Goal: Task Accomplishment & Management: Manage account settings

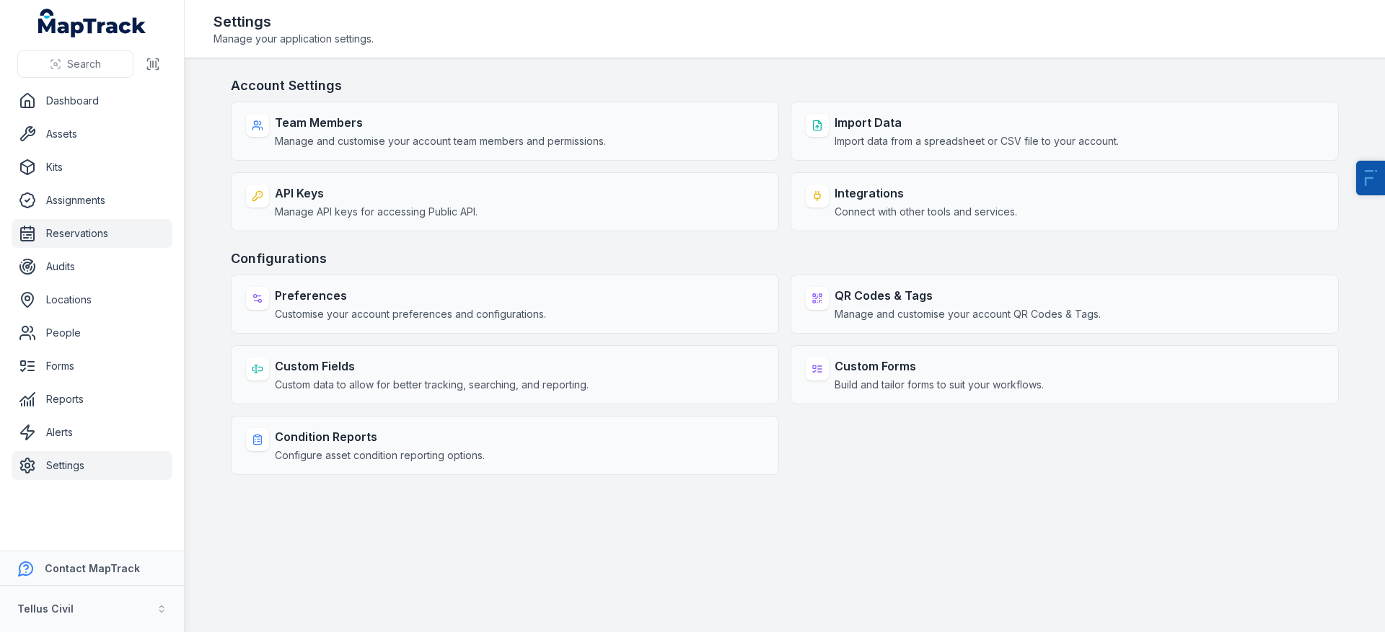
click at [97, 236] on link "Reservations" at bounding box center [92, 233] width 161 height 29
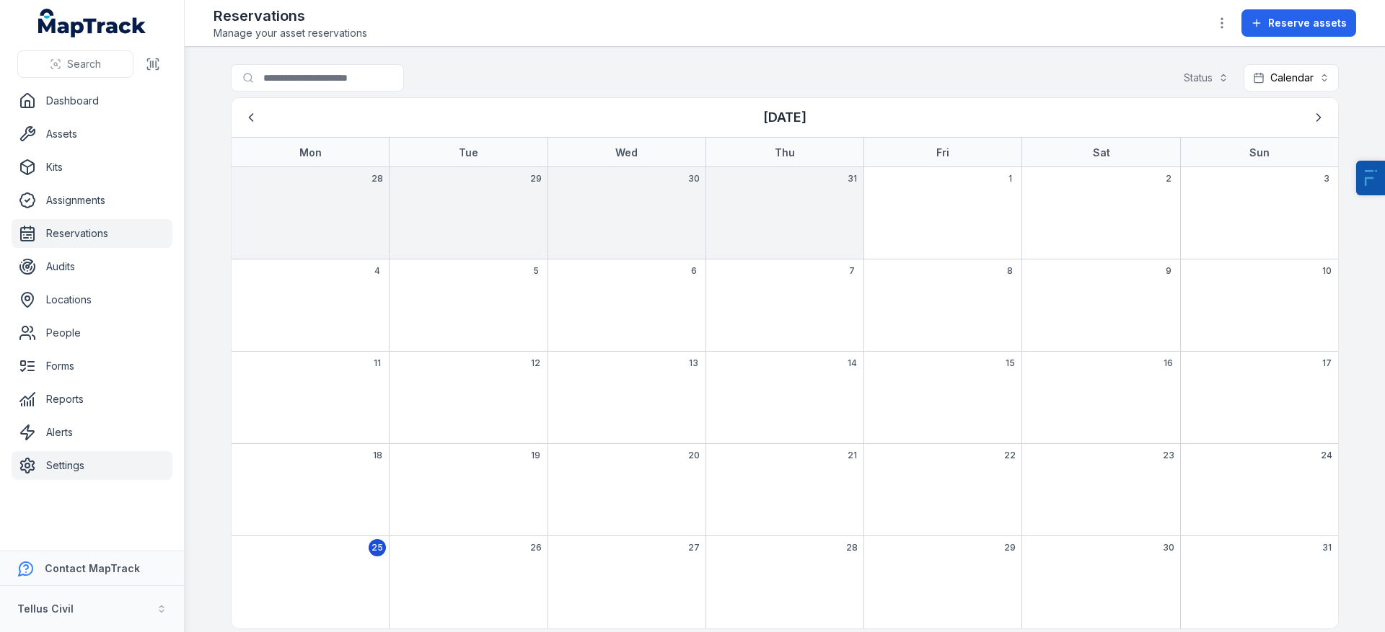
click at [102, 474] on link "Settings" at bounding box center [92, 465] width 161 height 29
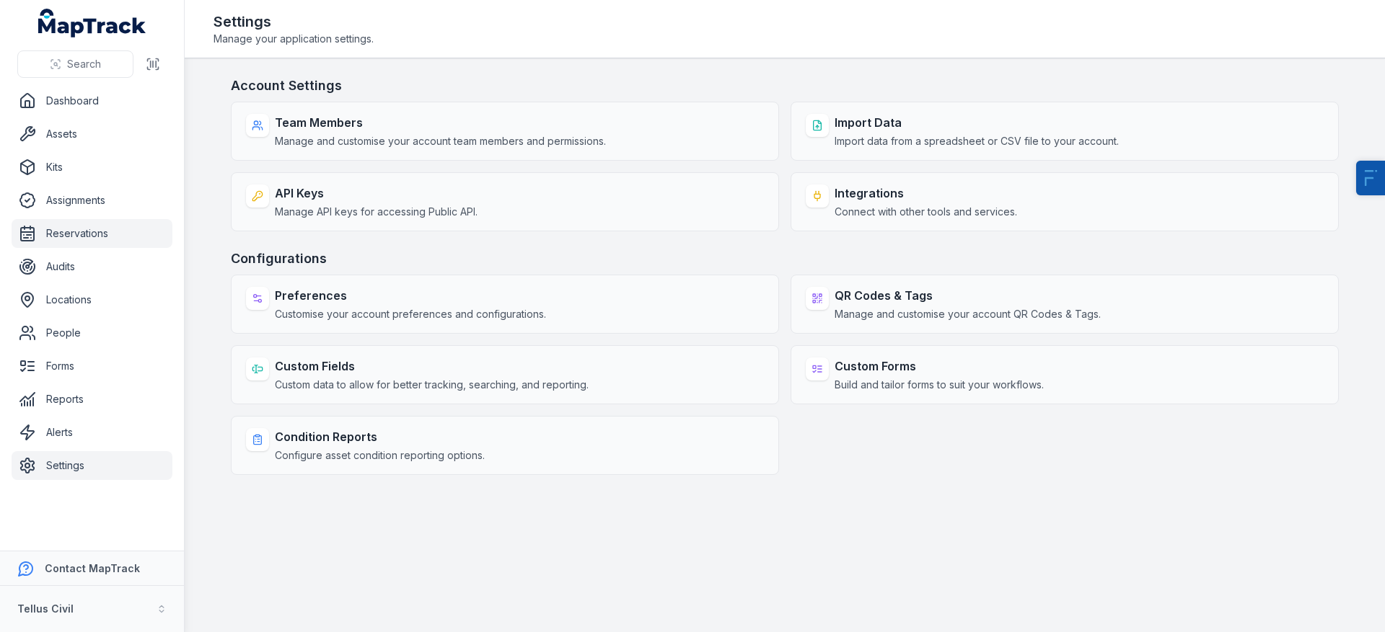
click at [89, 230] on link "Reservations" at bounding box center [92, 233] width 161 height 29
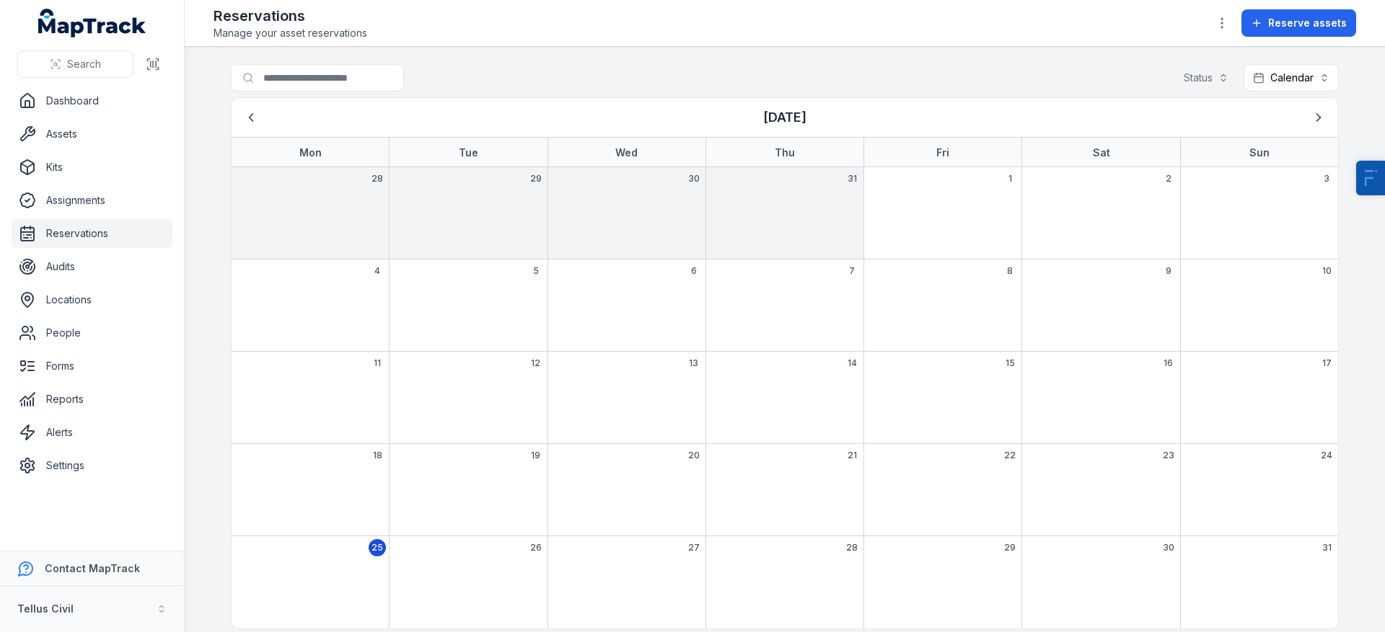
click at [462, 52] on main "Search for reservations Status Calendar ******** [DATE] Mon Tue Wed Thu Fri Sat…" at bounding box center [785, 340] width 1200 height 586
click at [51, 132] on link "Assets" at bounding box center [92, 134] width 161 height 29
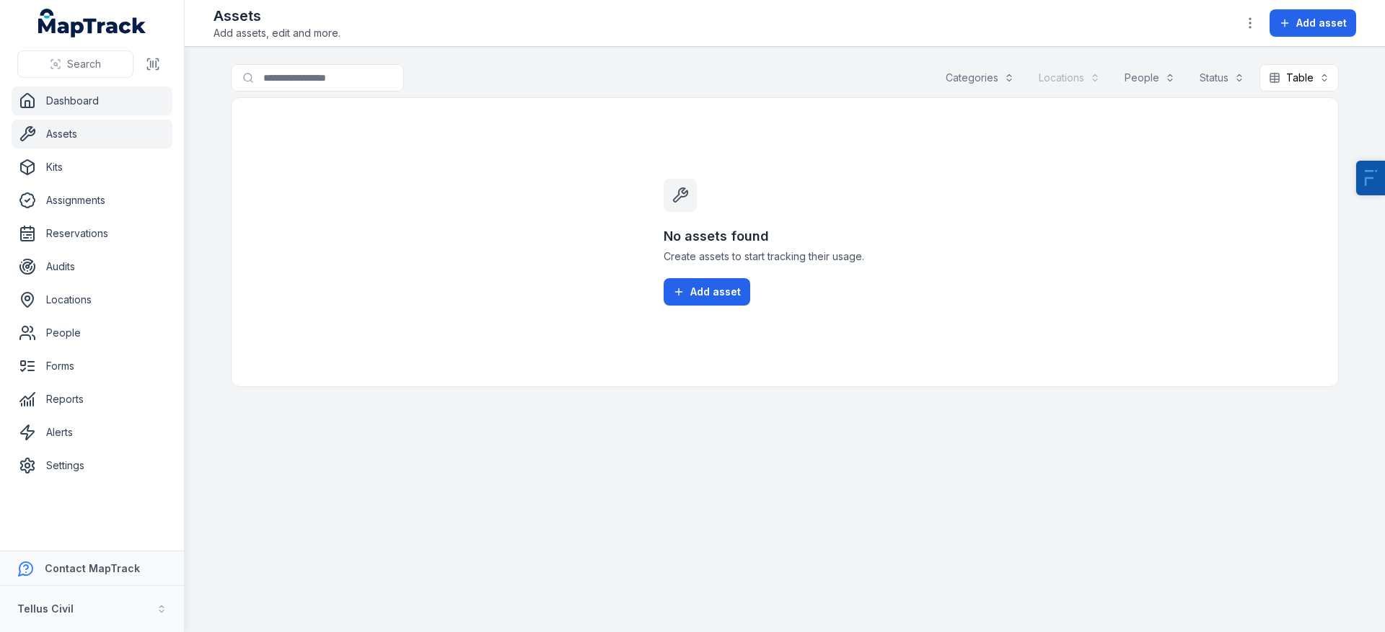
click at [110, 100] on link "Dashboard" at bounding box center [92, 101] width 161 height 29
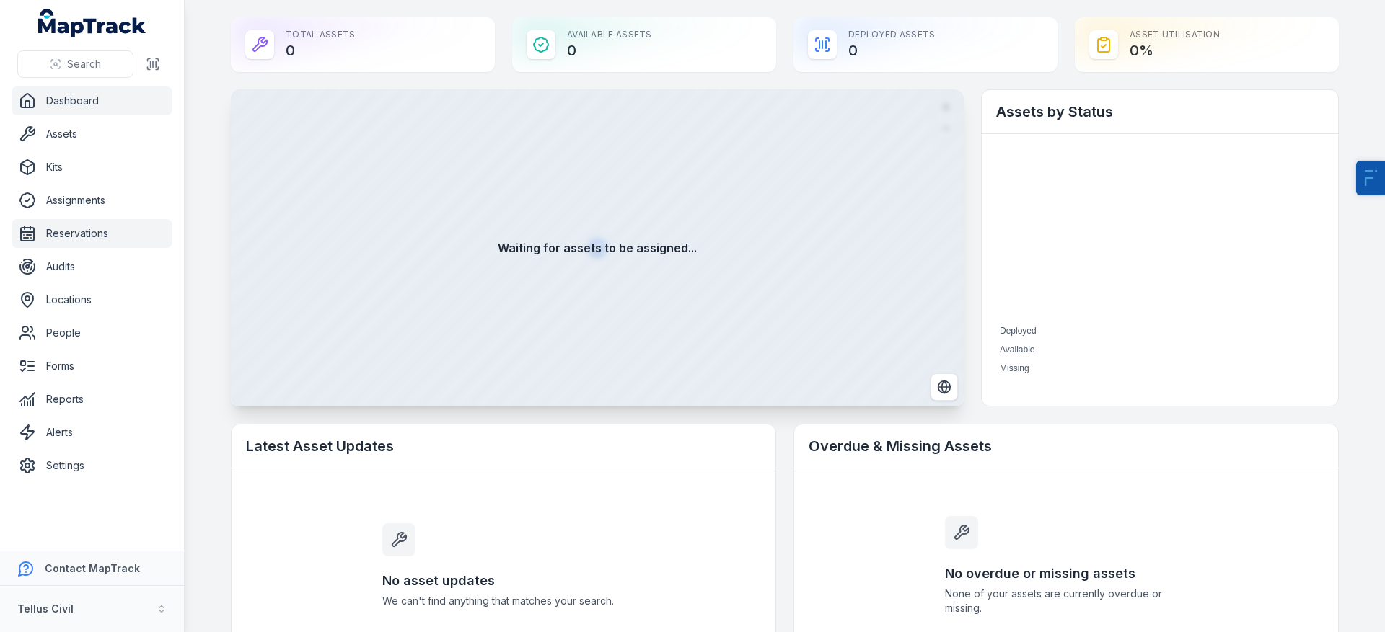
click at [83, 233] on link "Reservations" at bounding box center [92, 233] width 161 height 29
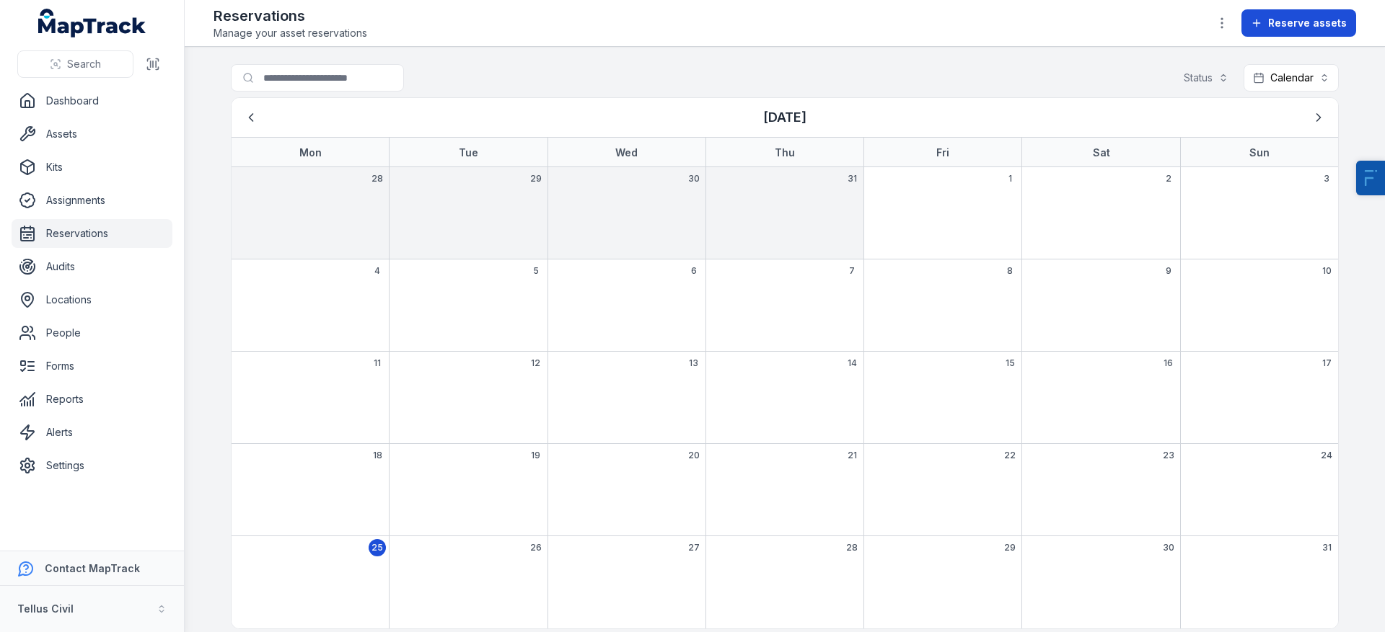
click at [1349, 25] on button "Reserve assets" at bounding box center [1298, 22] width 115 height 27
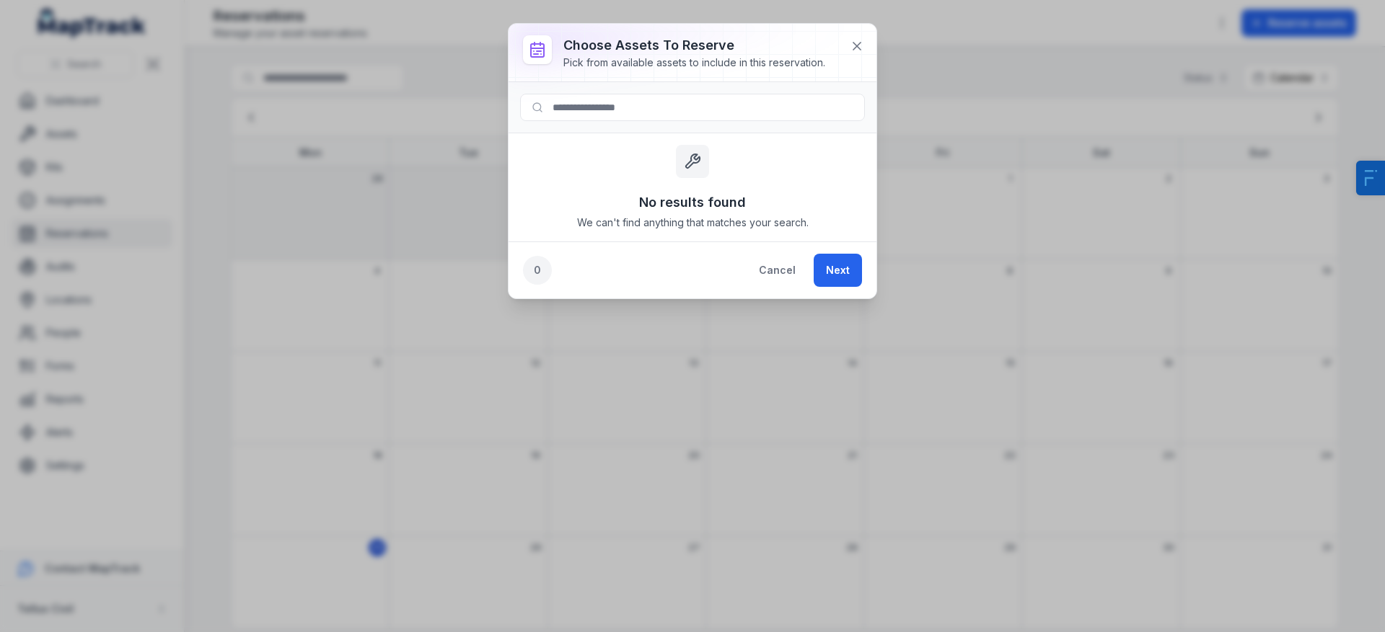
click at [650, 121] on div at bounding box center [692, 107] width 368 height 51
click at [645, 110] on input at bounding box center [692, 107] width 345 height 27
click at [571, 200] on div "No results found We can't find anything that matches your search." at bounding box center [692, 187] width 368 height 108
click at [795, 278] on button "Cancel" at bounding box center [776, 270] width 61 height 33
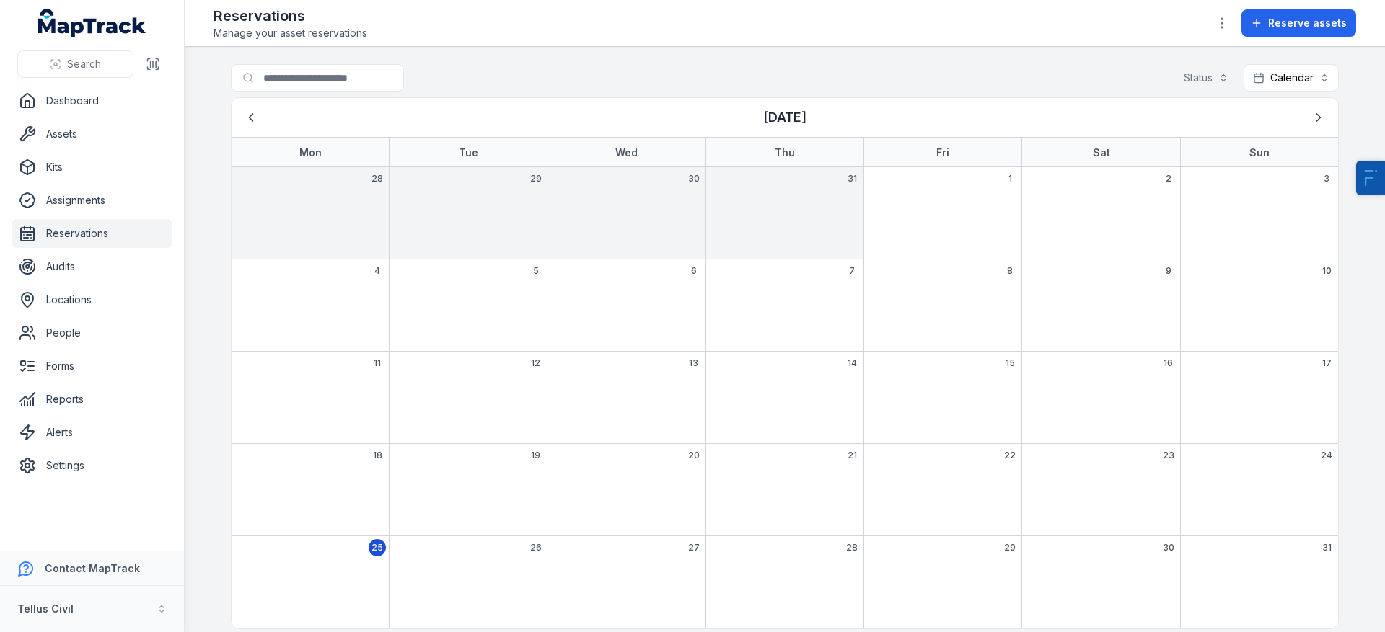
click at [459, 303] on div "5" at bounding box center [468, 306] width 158 height 92
click at [493, 302] on div "5" at bounding box center [468, 306] width 158 height 92
click at [1251, 30] on button "Reserve assets" at bounding box center [1298, 22] width 115 height 27
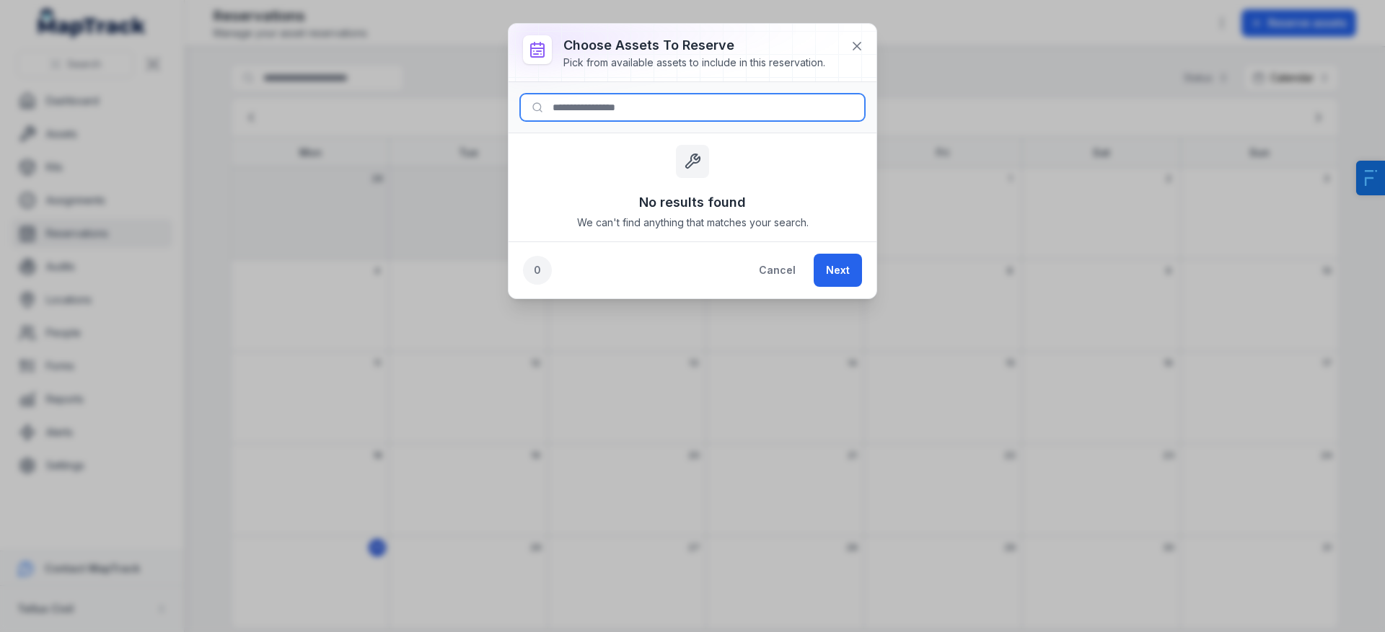
click at [651, 105] on input at bounding box center [692, 107] width 345 height 27
click at [855, 46] on icon at bounding box center [856, 46] width 7 height 7
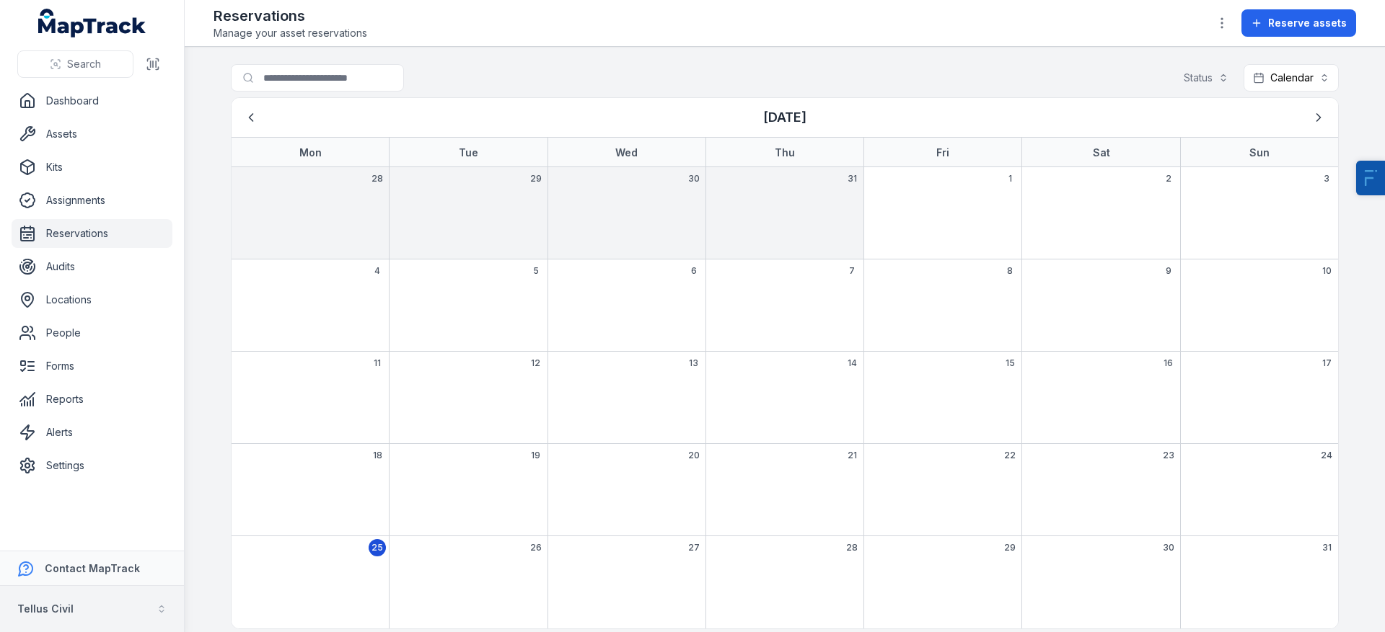
click at [25, 604] on strong "Tellus Civil" at bounding box center [45, 609] width 56 height 12
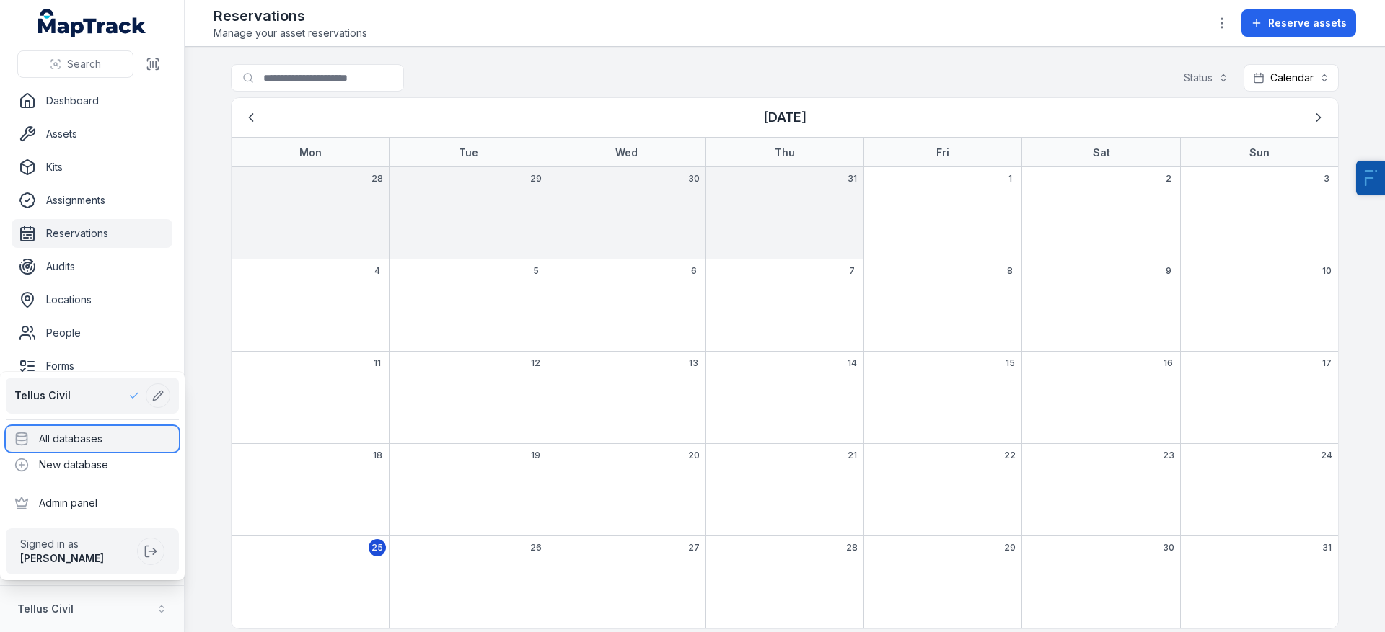
click at [120, 448] on div "All databases" at bounding box center [92, 439] width 173 height 26
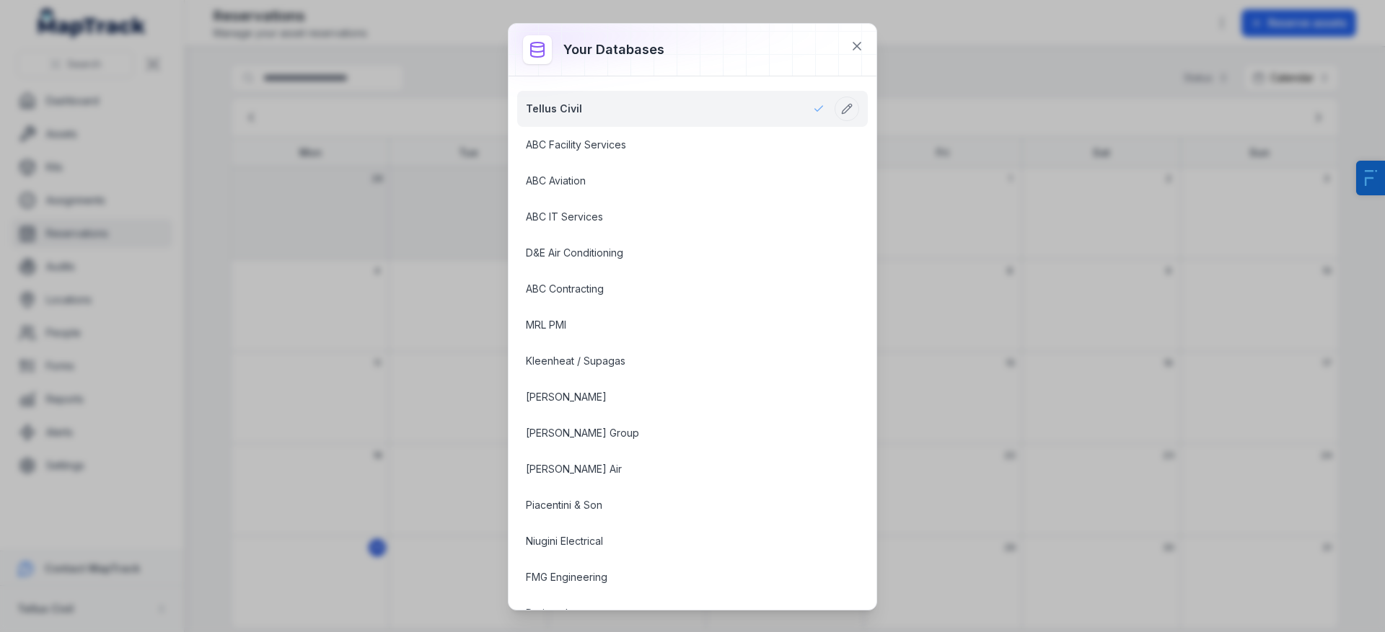
click at [737, 58] on div at bounding box center [692, 50] width 368 height 52
click at [863, 47] on icon at bounding box center [857, 46] width 14 height 14
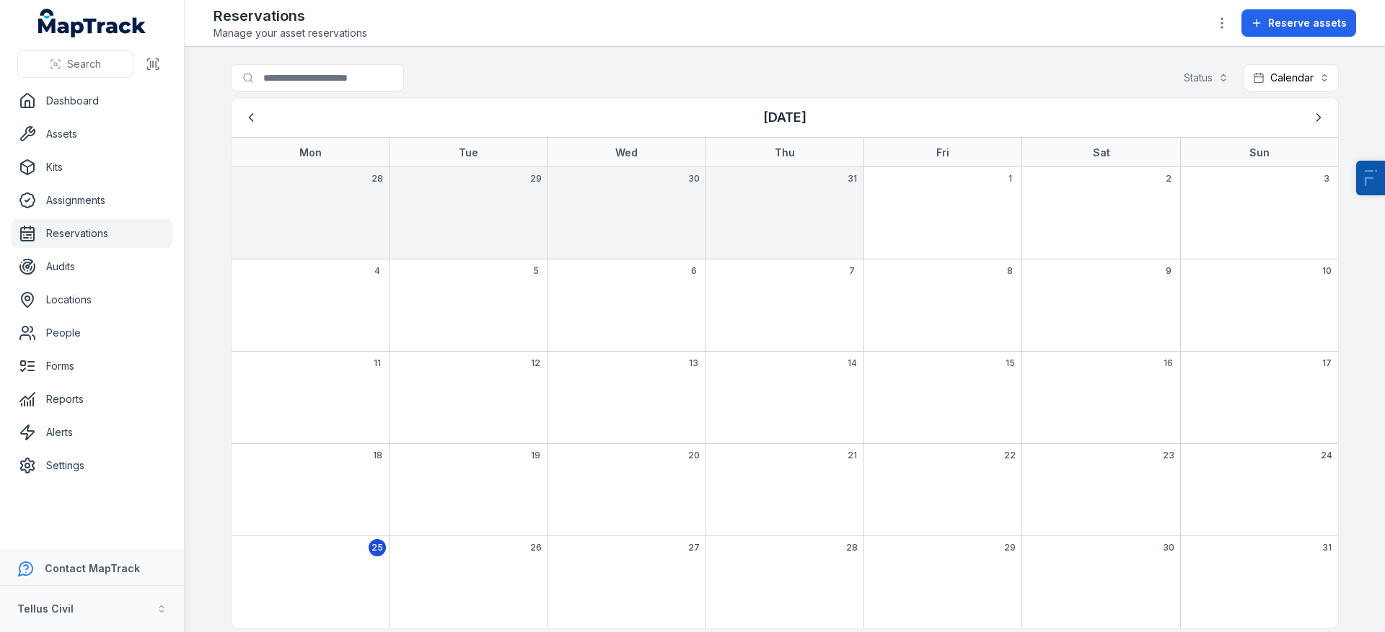
click at [870, 38] on div "Reservations Manage your asset reservations Reserve assets" at bounding box center [784, 23] width 1142 height 35
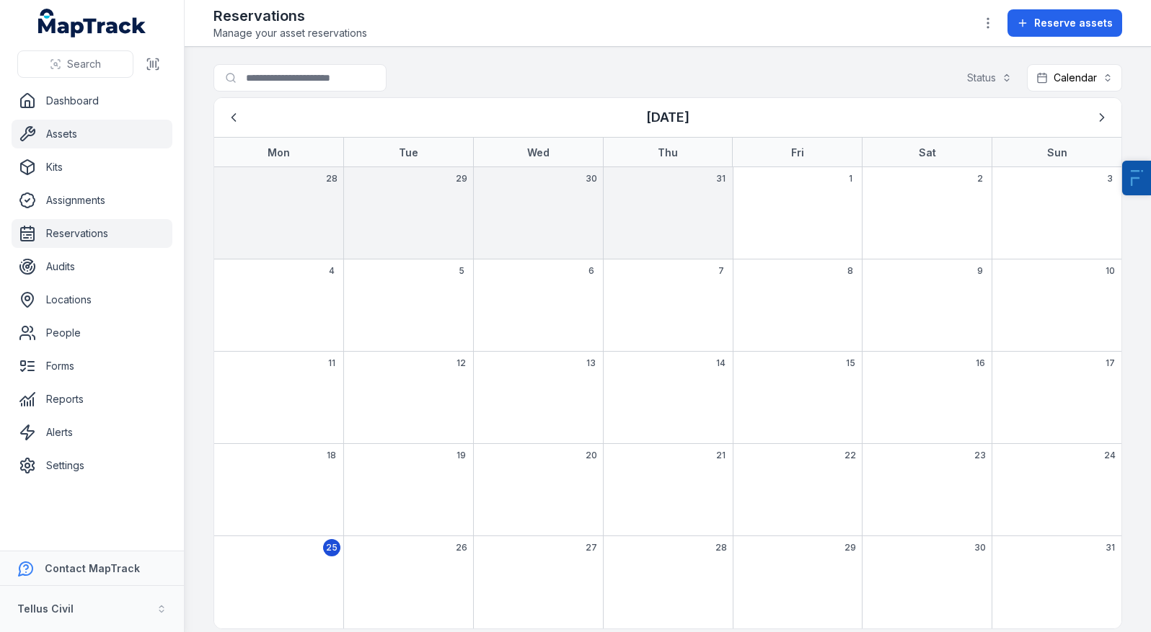
click at [105, 141] on link "Assets" at bounding box center [92, 134] width 161 height 29
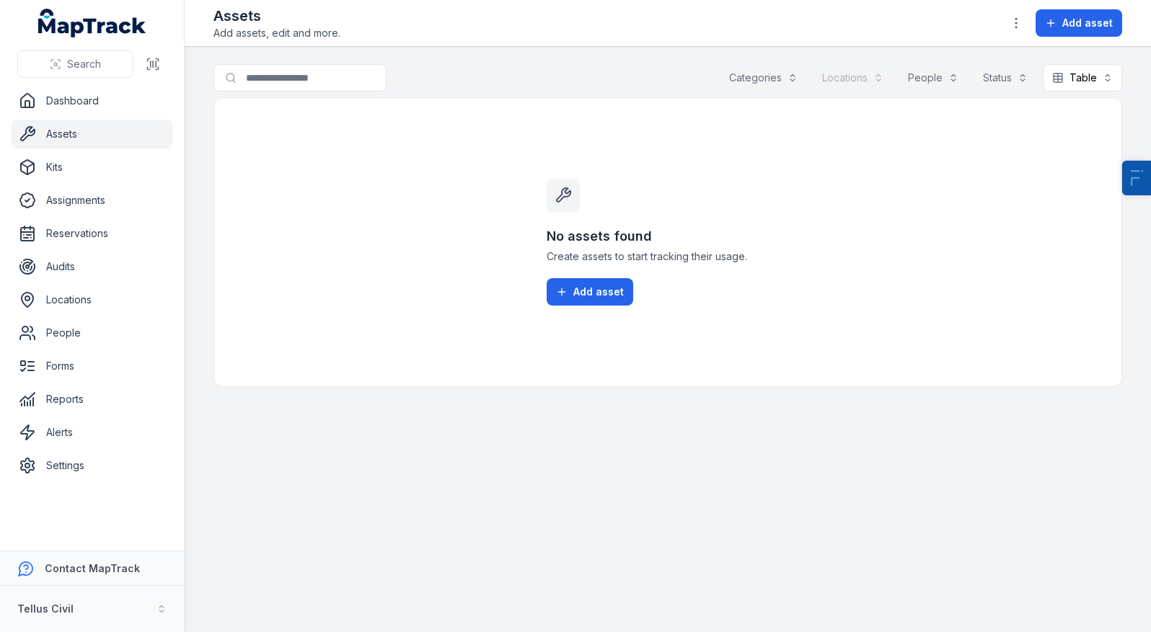
click at [417, 337] on div "No assets found Create assets to start tracking their usage. Add asset" at bounding box center [667, 242] width 909 height 290
click at [105, 609] on button "Tellus Civil" at bounding box center [92, 609] width 184 height 46
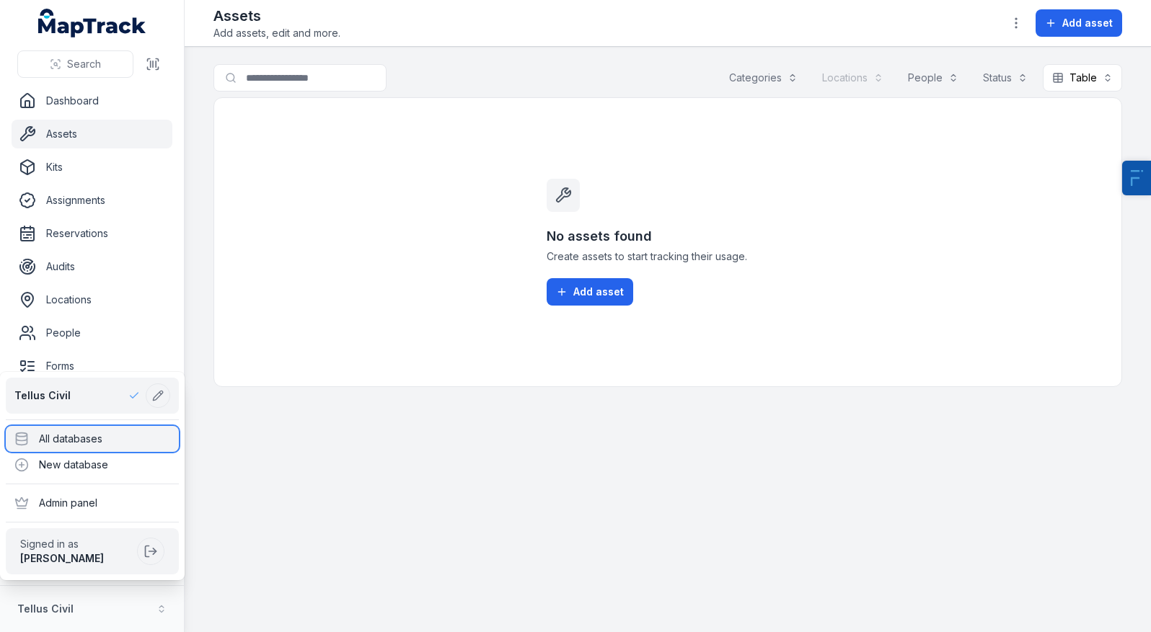
click at [164, 444] on div "All databases" at bounding box center [92, 439] width 173 height 26
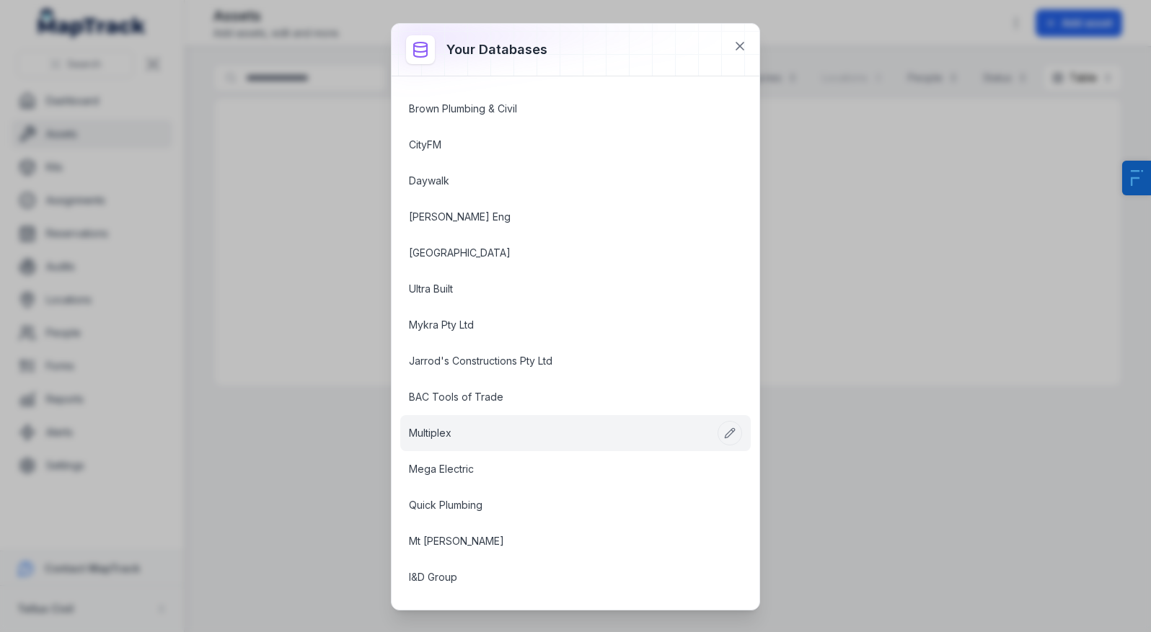
scroll to position [960, 0]
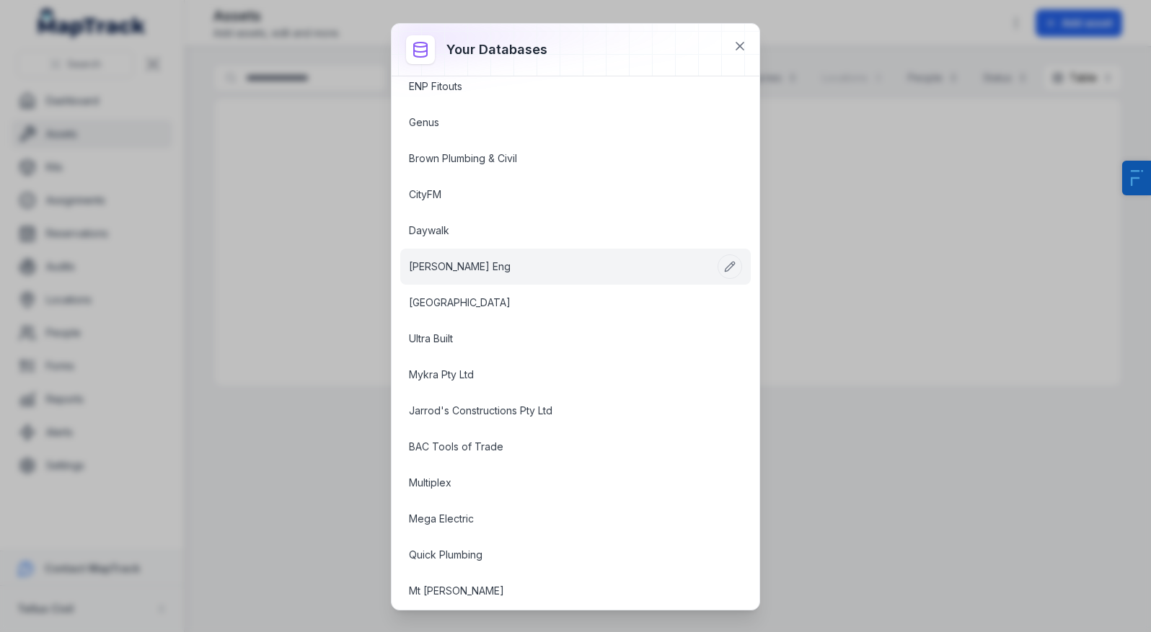
click at [456, 274] on link "[PERSON_NAME] Eng" at bounding box center [558, 267] width 299 height 14
